Goal: Find specific page/section: Find specific page/section

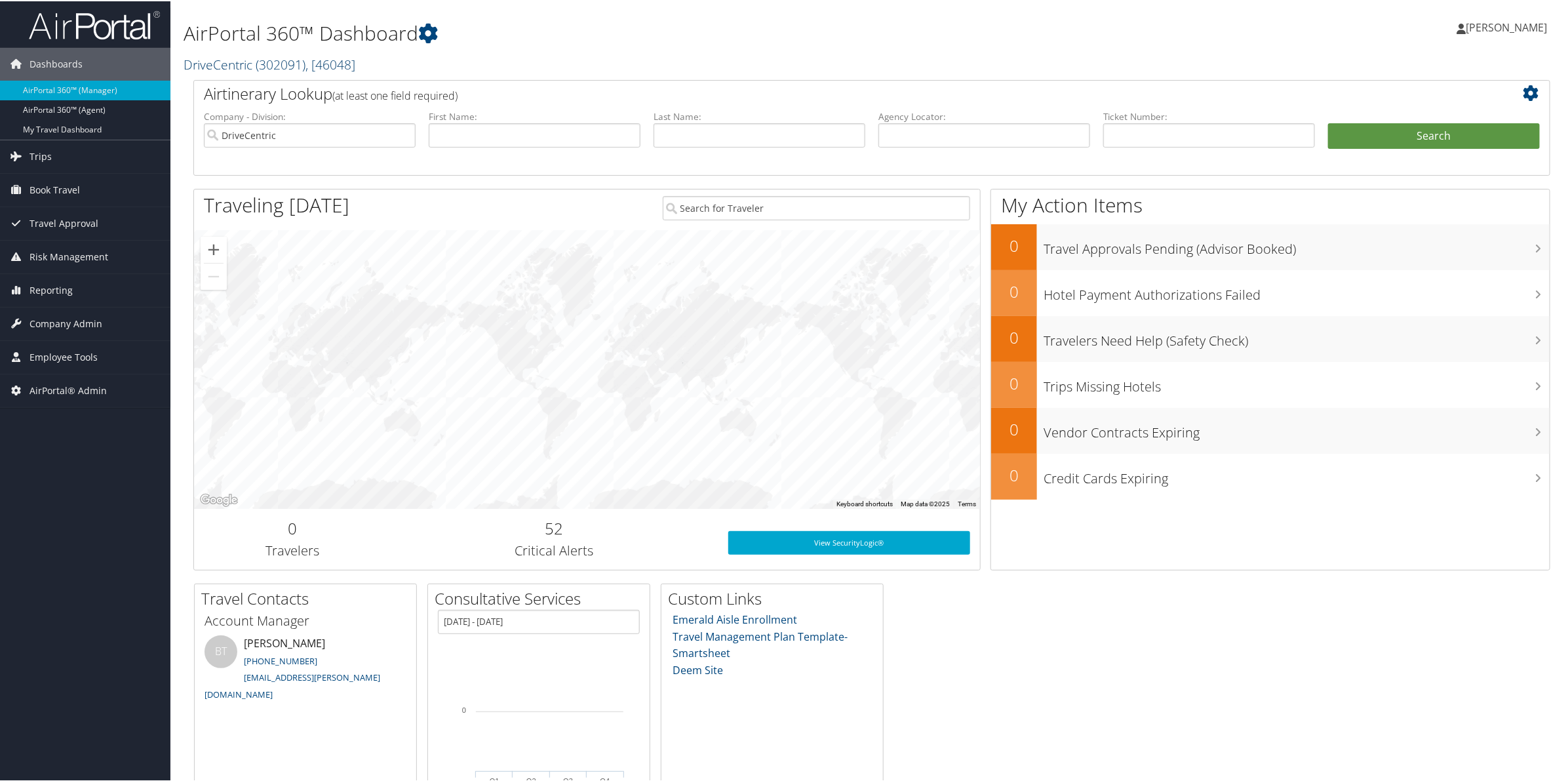
click at [279, 69] on span "( 302091 )" at bounding box center [280, 63] width 50 height 17
click at [234, 89] on input "search" at bounding box center [270, 88] width 172 height 24
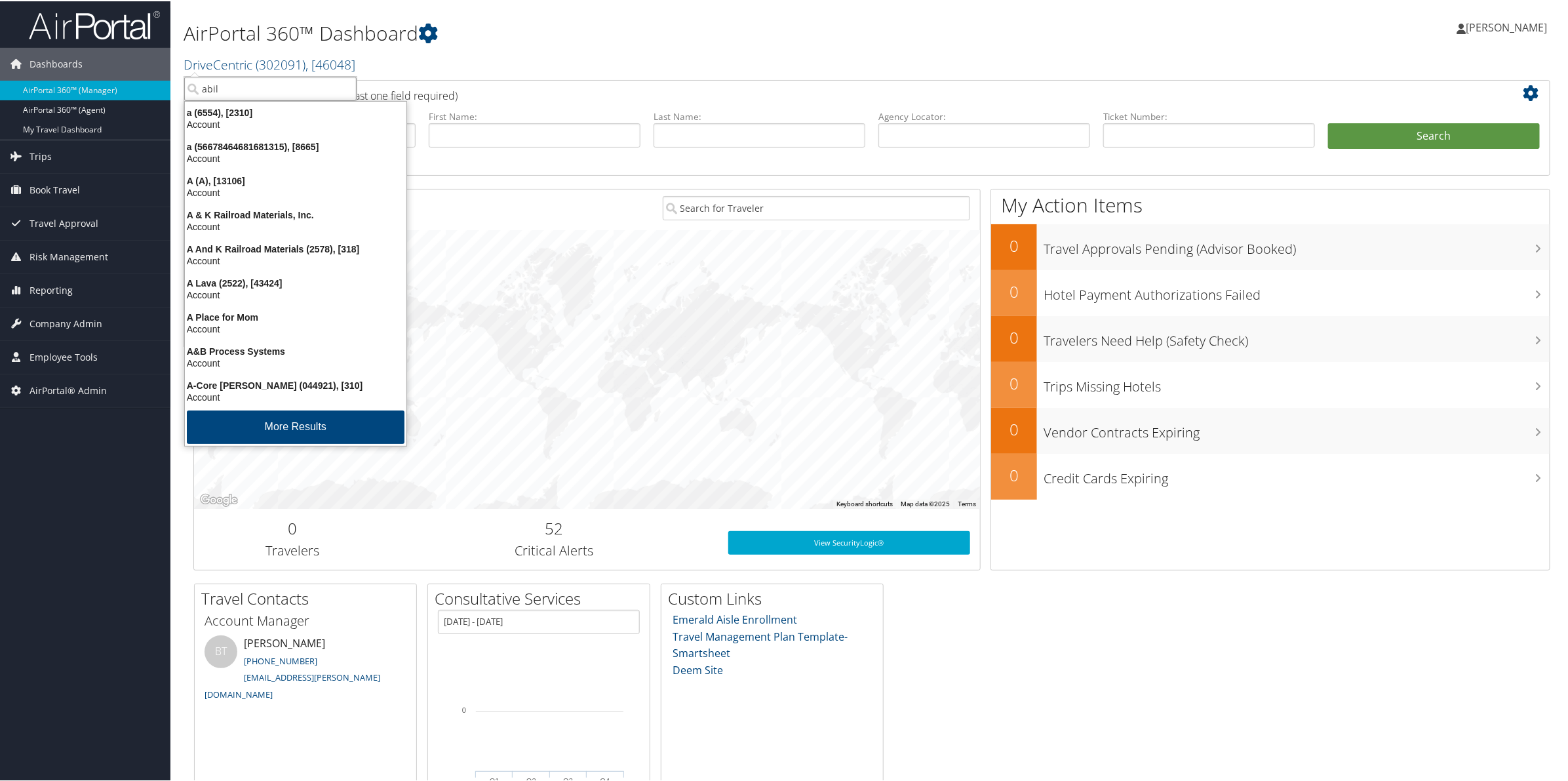
type input "abile"
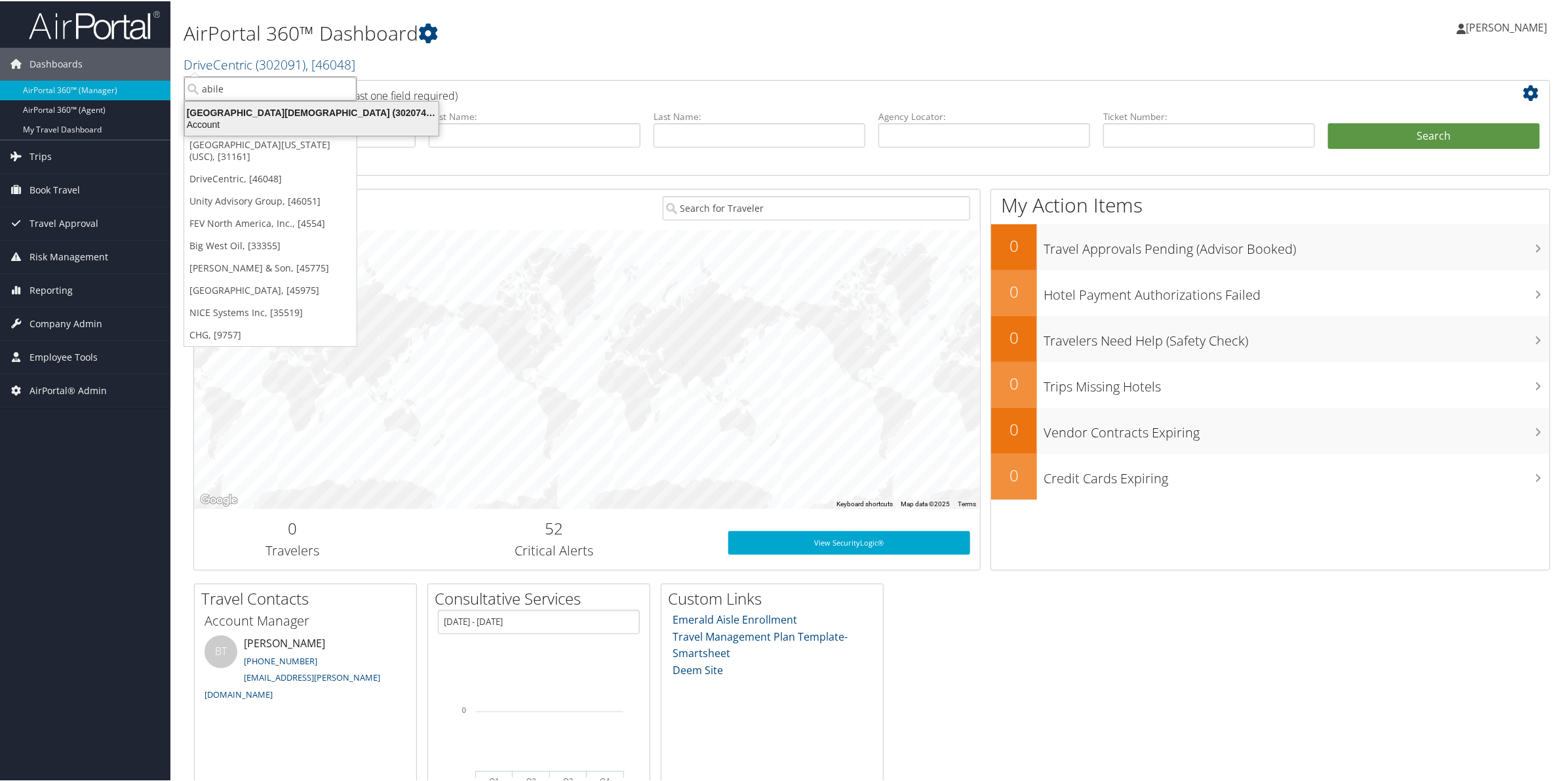
click at [242, 118] on div "Account" at bounding box center [311, 124] width 269 height 12
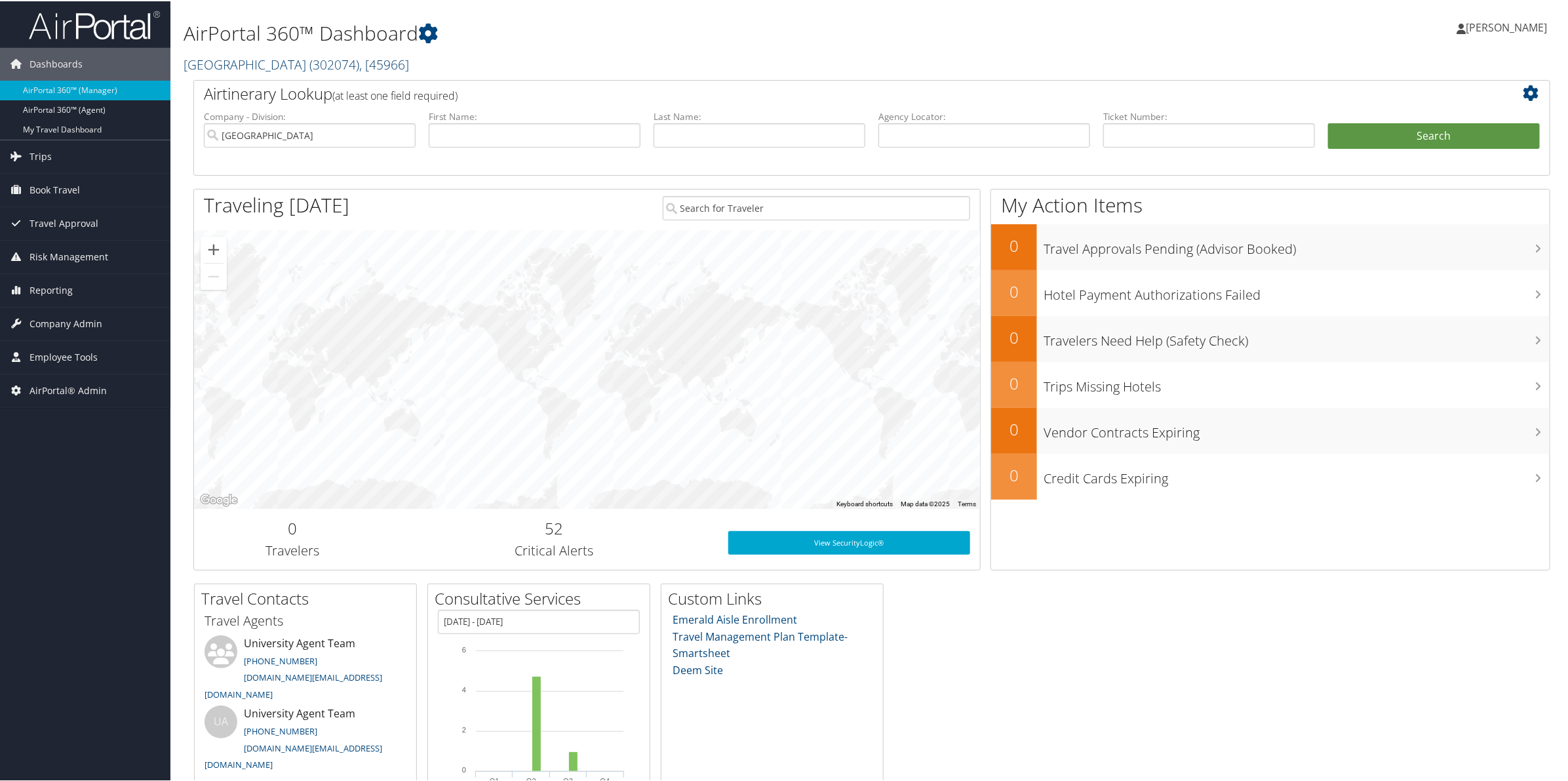
click at [307, 59] on link "Abilene Christian University ( 302074 ) , [ 45966 ]" at bounding box center [296, 63] width 226 height 17
click at [261, 89] on input "search" at bounding box center [270, 88] width 172 height 24
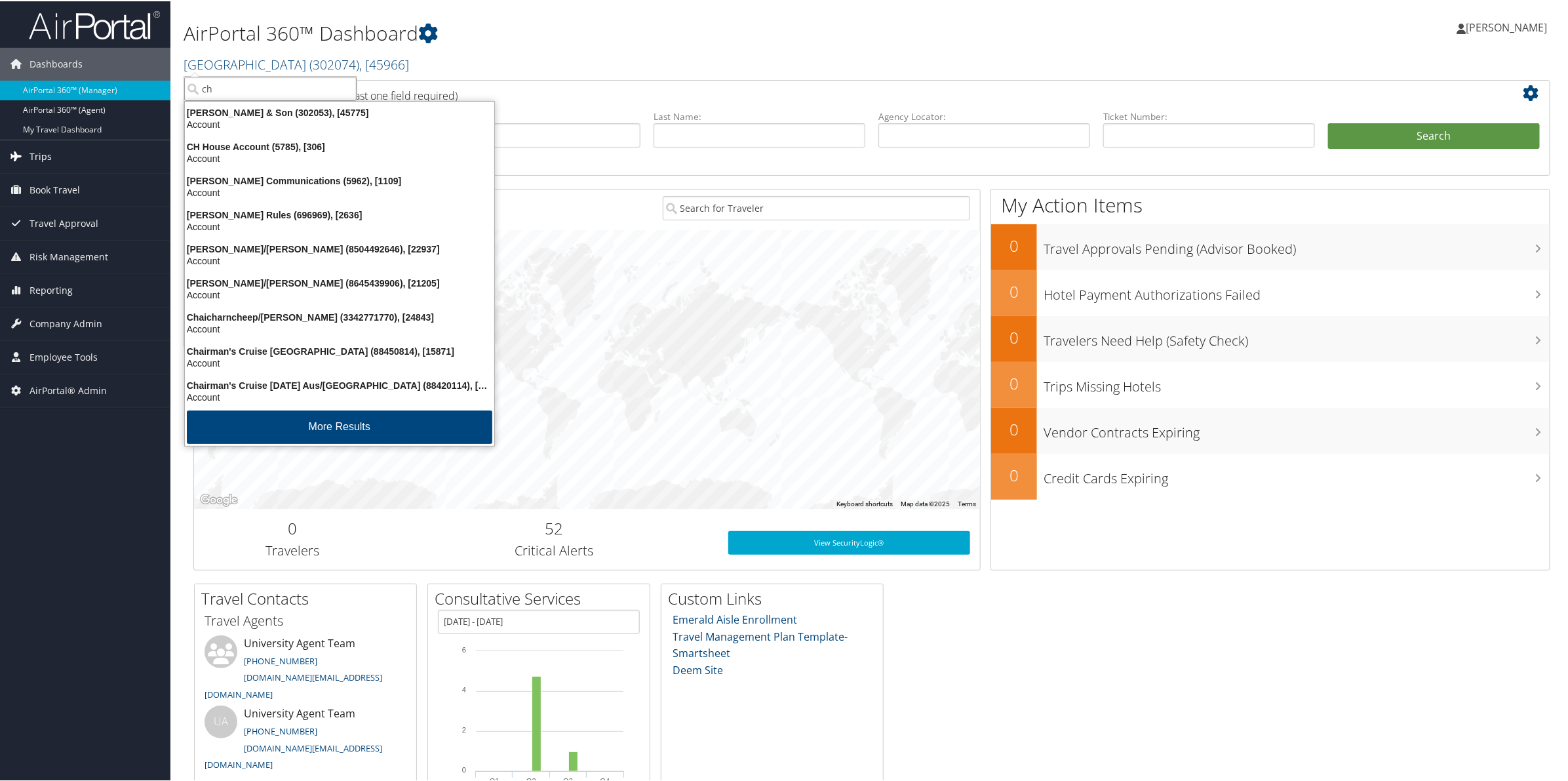
type input "ch"
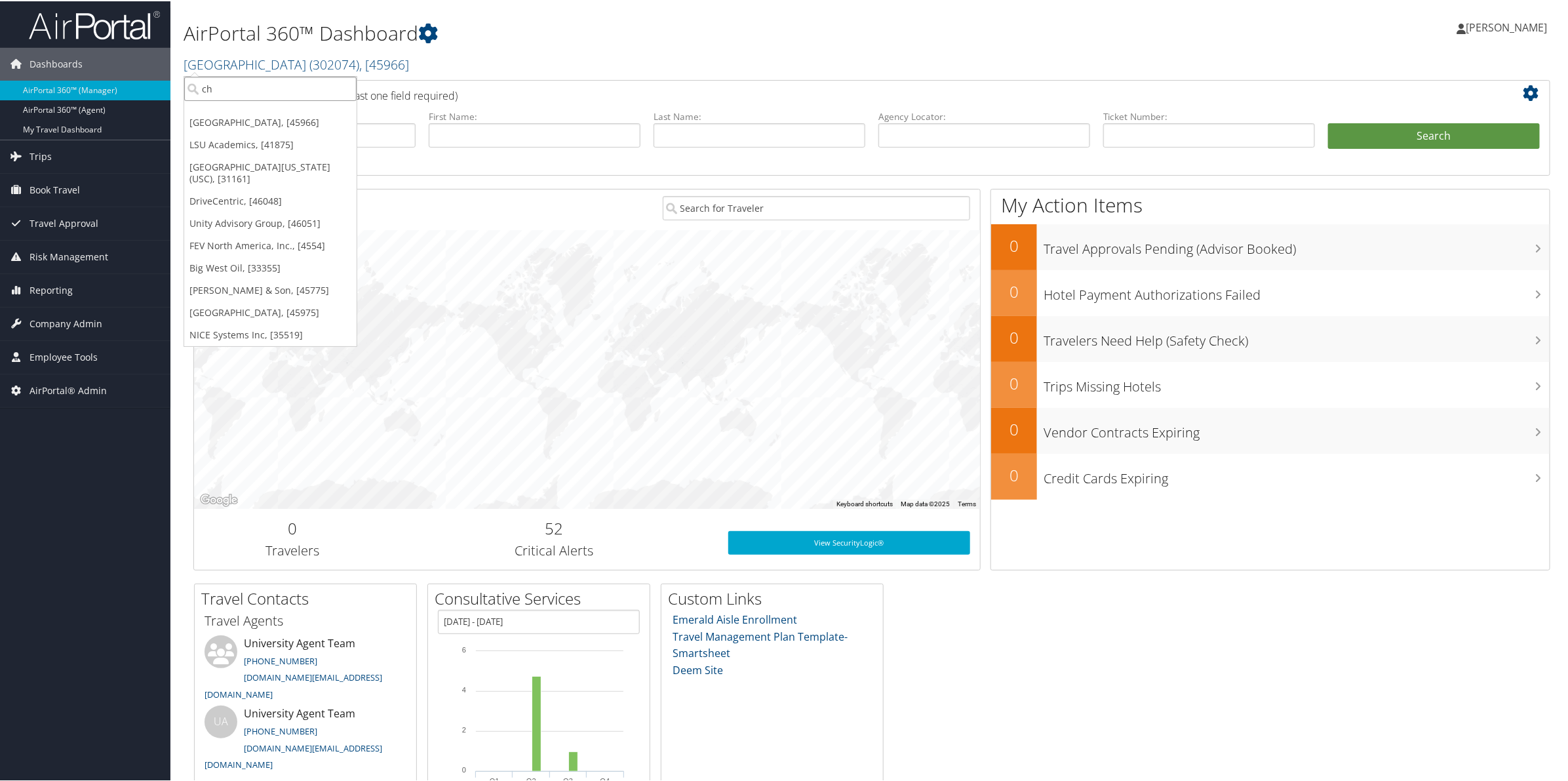
click at [267, 86] on input "ch" at bounding box center [270, 88] width 172 height 24
type input "ch gu"
drag, startPoint x: 247, startPoint y: 84, endPoint x: 143, endPoint y: 87, distance: 104.0
click at [143, 87] on div "Dashboards AirPortal 360™ (Manager) AirPortal 360™ (Agent) My Travel Dashboard …" at bounding box center [787, 427] width 1573 height 855
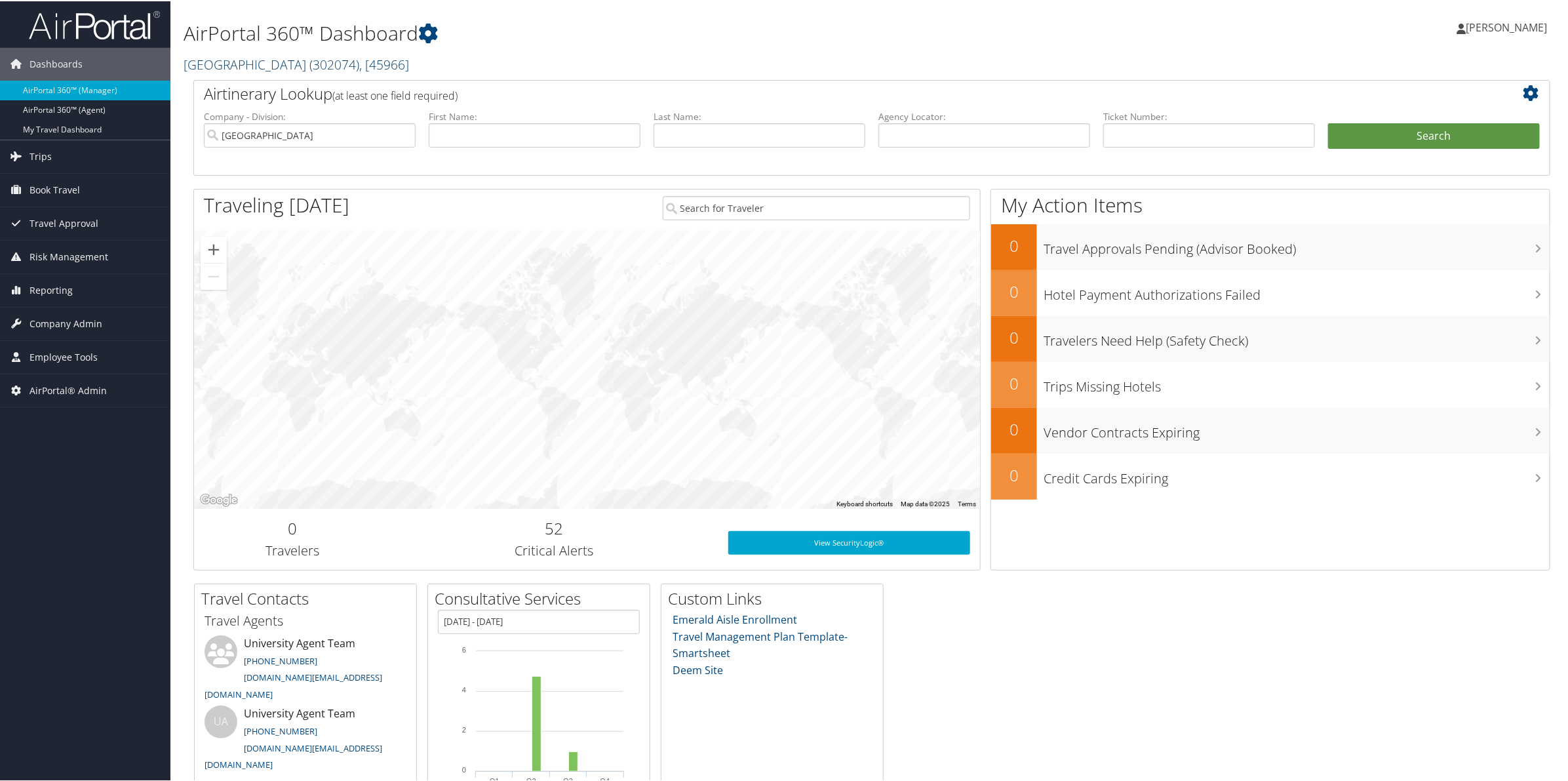
click at [269, 64] on link "Abilene Christian University ( 302074 ) , [ 45966 ]" at bounding box center [296, 63] width 226 height 17
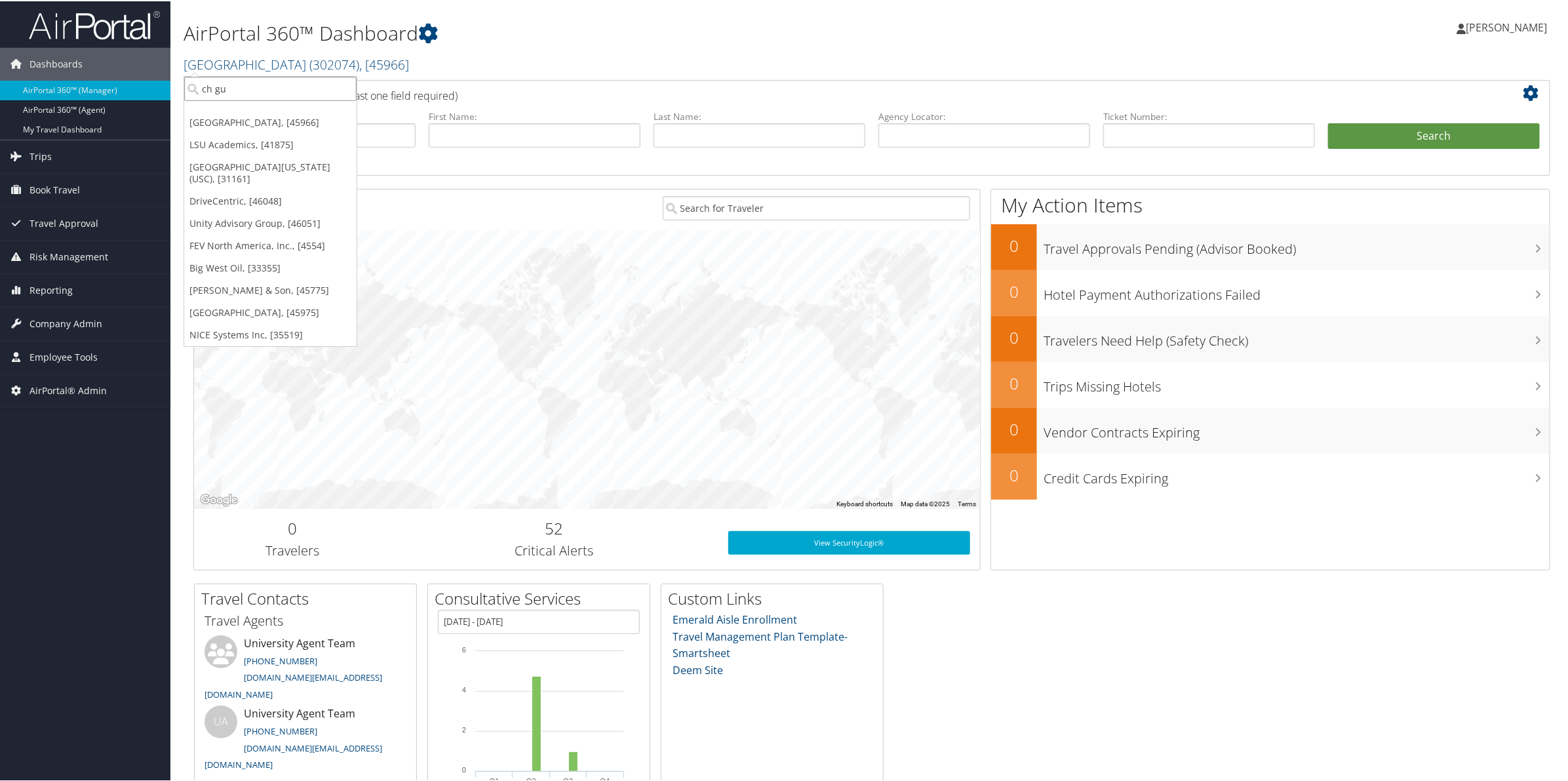
click at [238, 95] on input "ch gu" at bounding box center [270, 88] width 172 height 24
type input "scad"
click at [260, 87] on input "scad" at bounding box center [270, 88] width 172 height 24
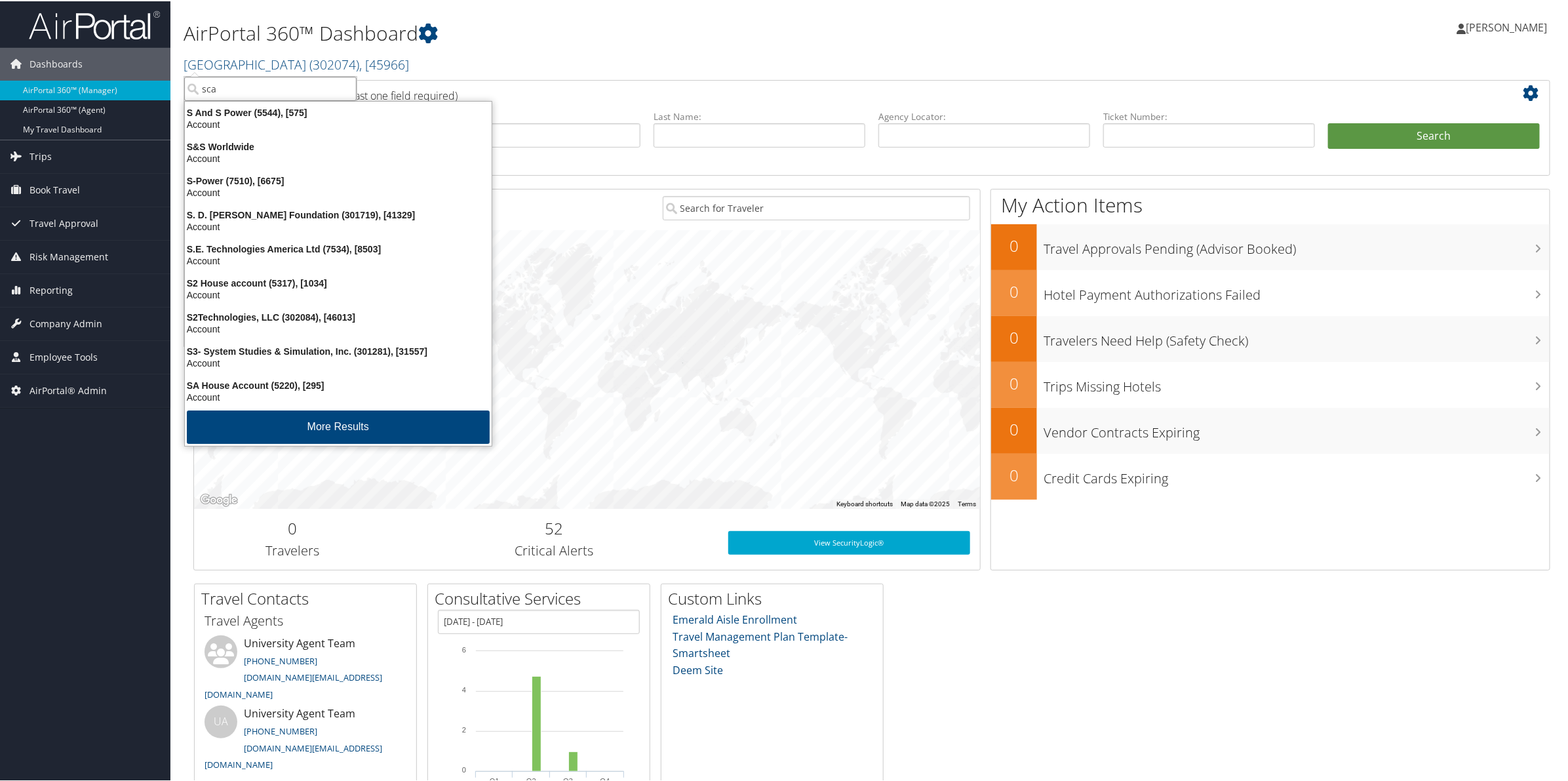
type input "scad"
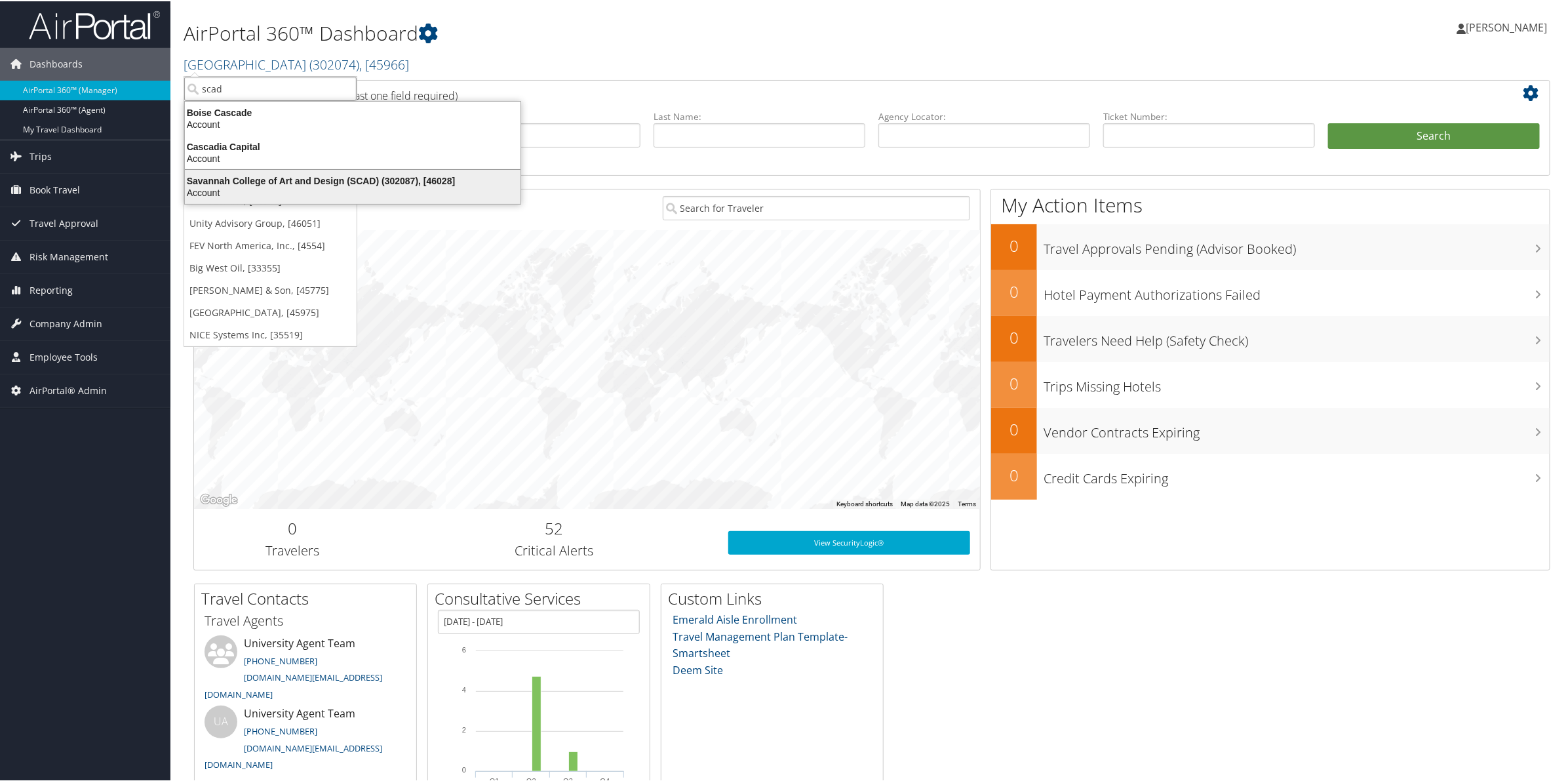
click at [260, 180] on div "Savannah College of Art and Design (SCAD) (302087), [46028]" at bounding box center [352, 180] width 351 height 12
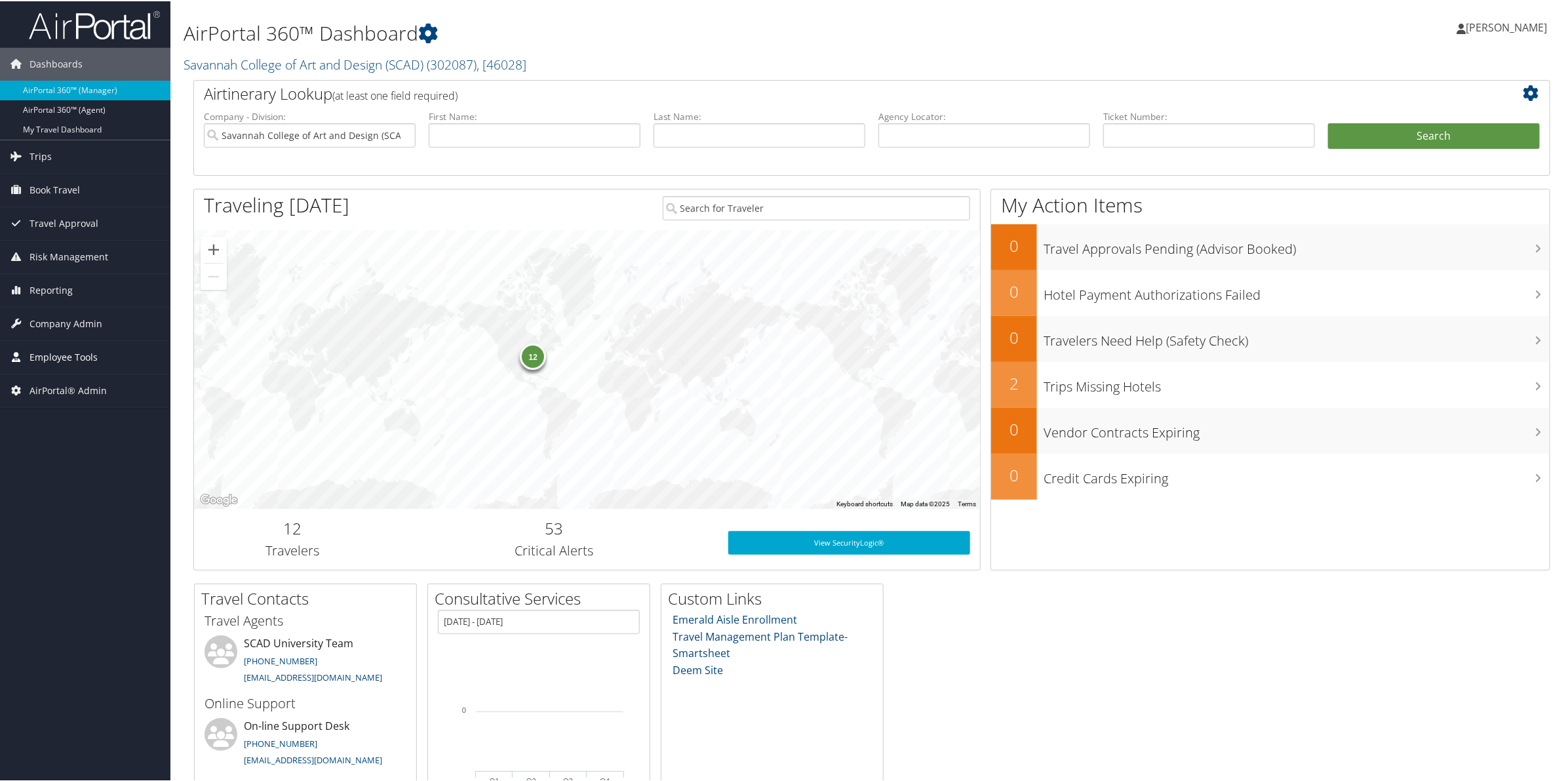
click at [59, 362] on span "Employee Tools" at bounding box center [64, 357] width 68 height 33
